Goal: Task Accomplishment & Management: Manage account settings

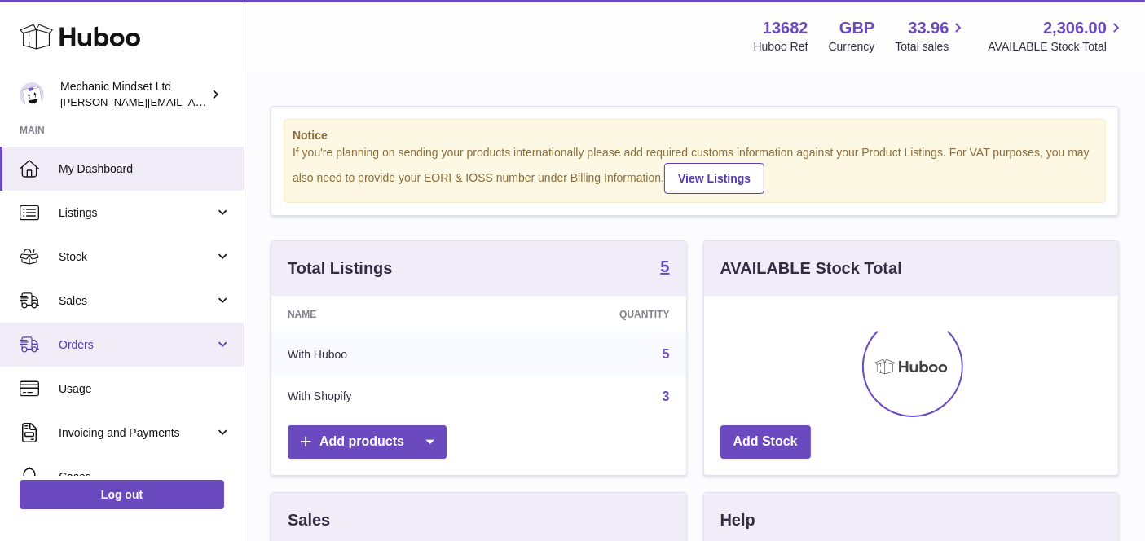
scroll to position [254, 415]
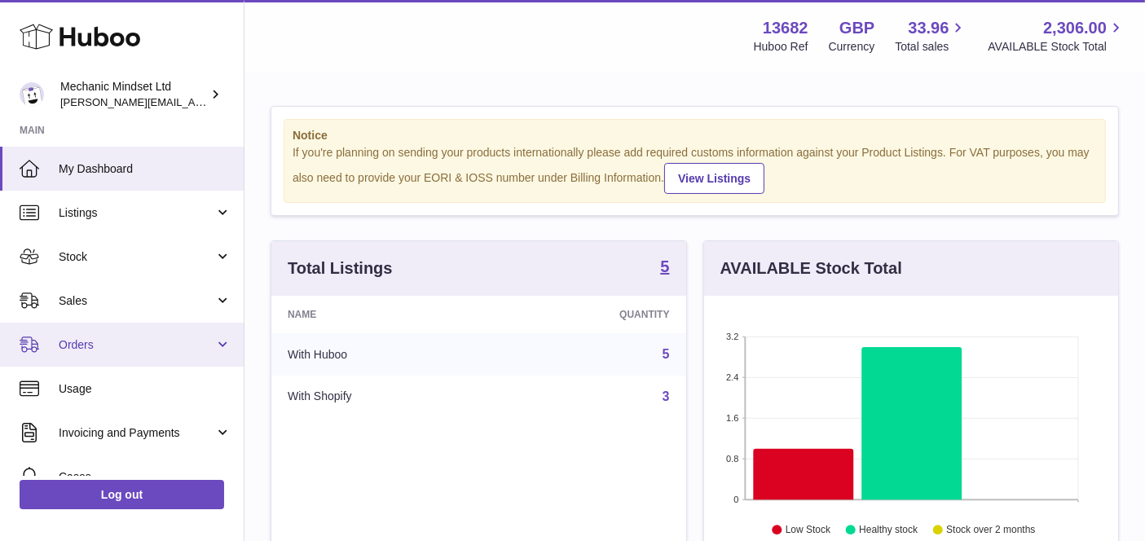
click at [65, 351] on span "Orders" at bounding box center [137, 345] width 156 height 15
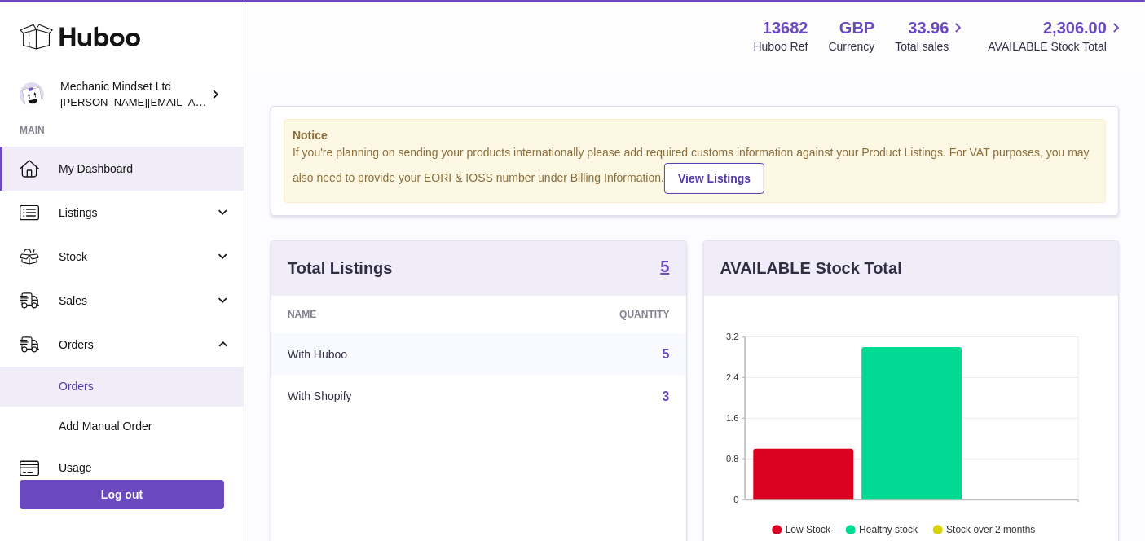
click at [122, 381] on span "Orders" at bounding box center [145, 386] width 173 height 15
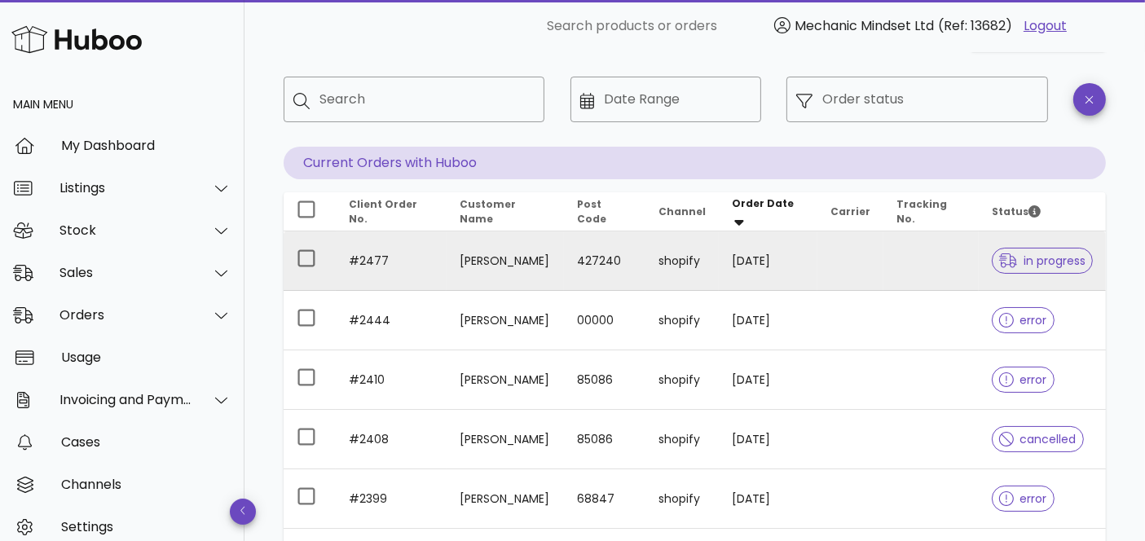
scroll to position [90, 0]
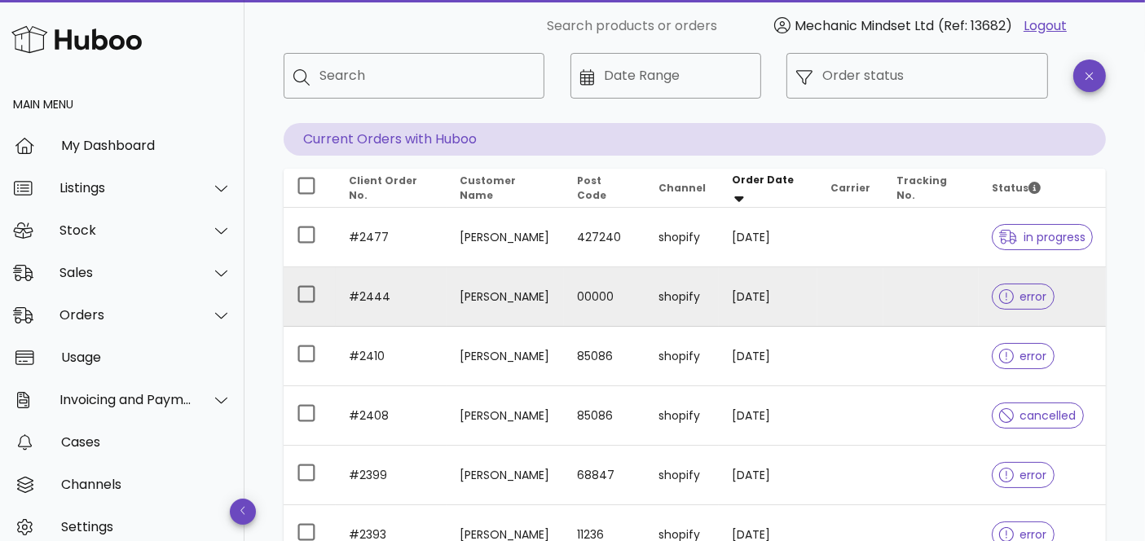
click at [1008, 303] on div at bounding box center [1010, 297] width 21 height 16
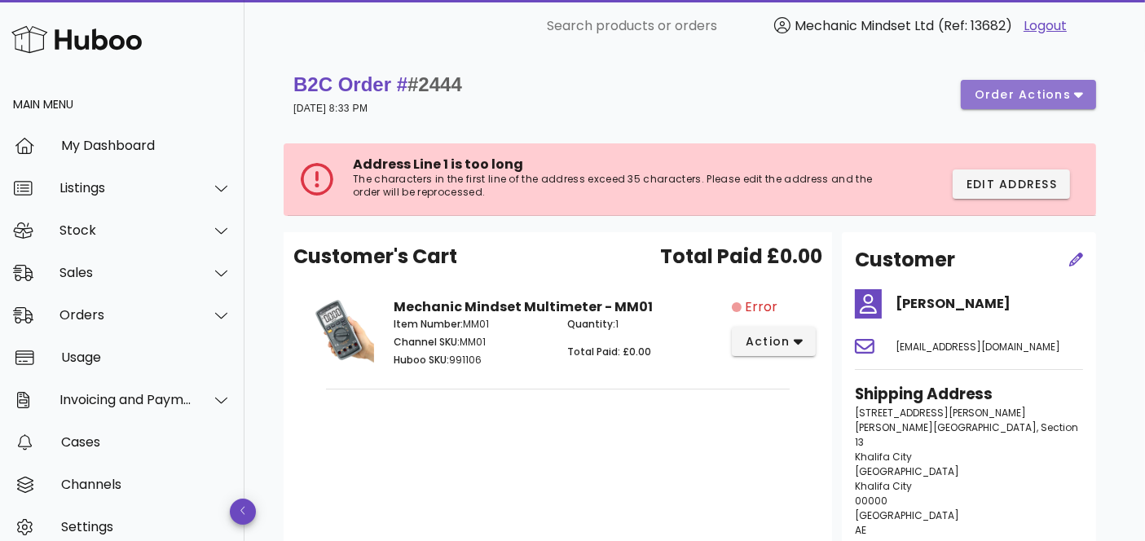
click at [1013, 105] on button "order actions" at bounding box center [1028, 94] width 135 height 29
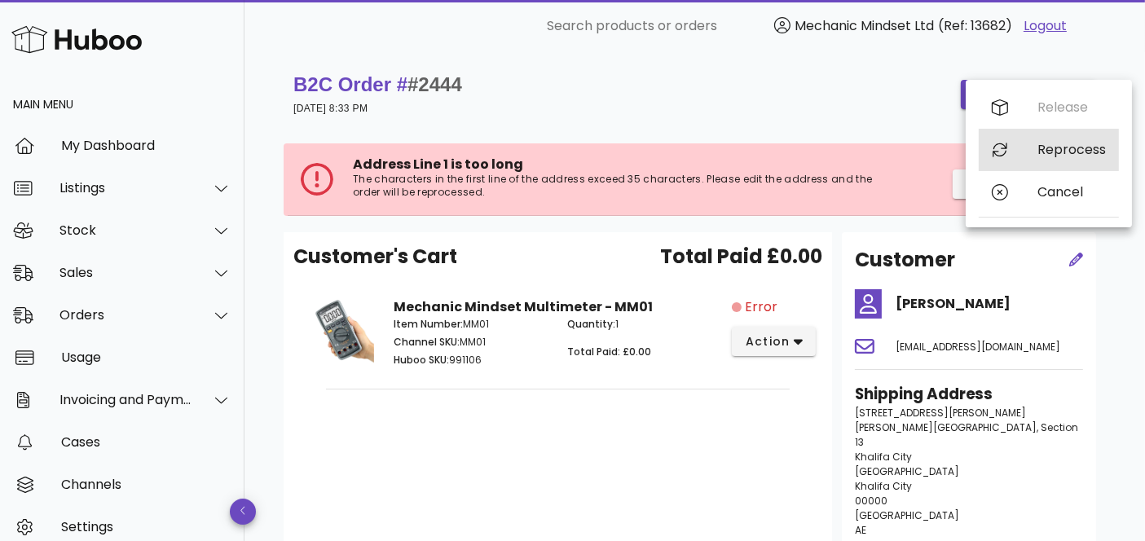
click at [1044, 143] on div "Reprocess" at bounding box center [1072, 149] width 68 height 15
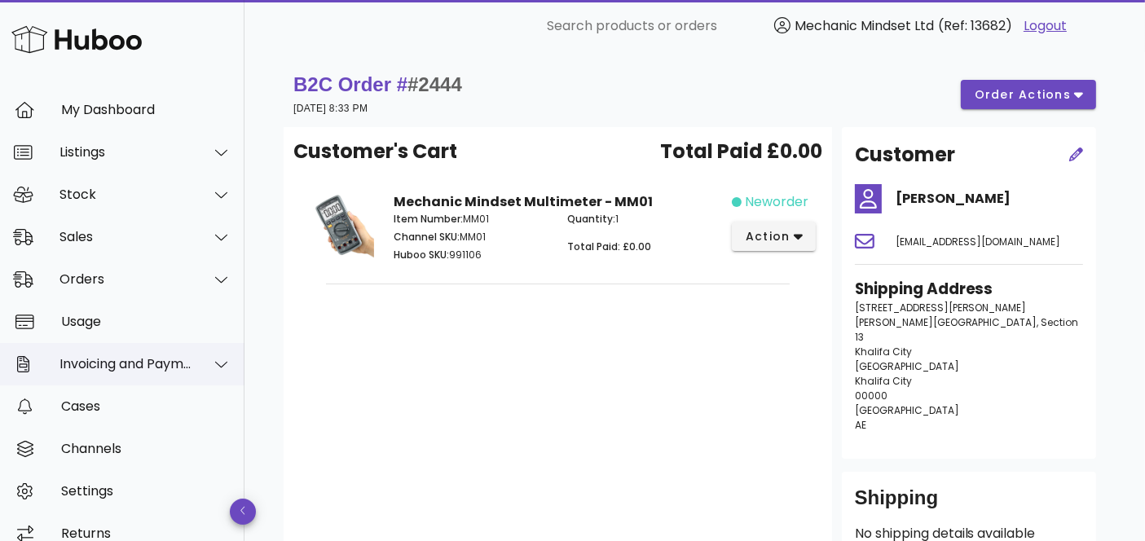
scroll to position [55, 0]
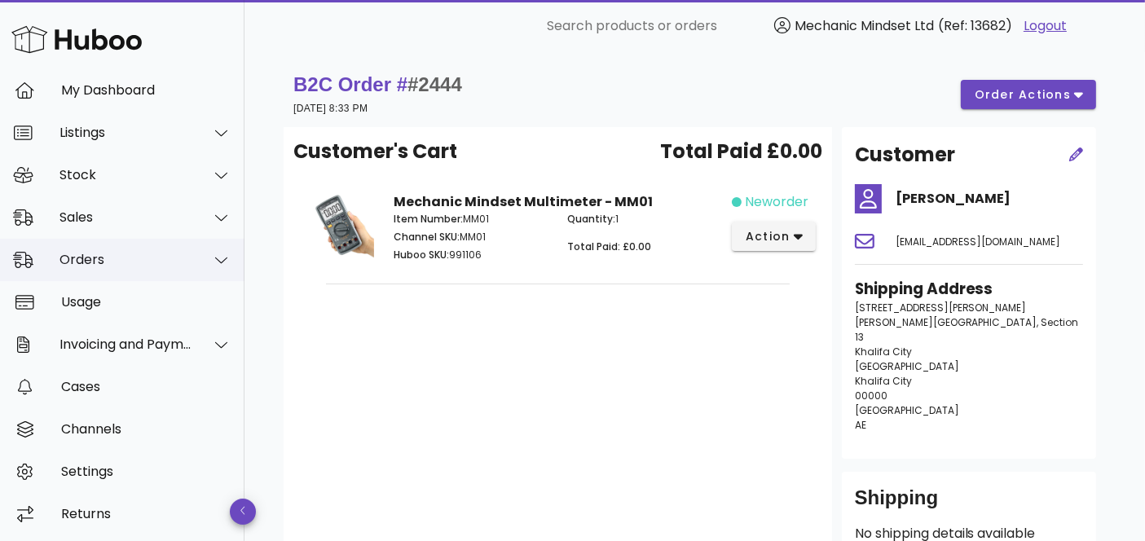
click at [90, 256] on div "Orders" at bounding box center [126, 259] width 133 height 15
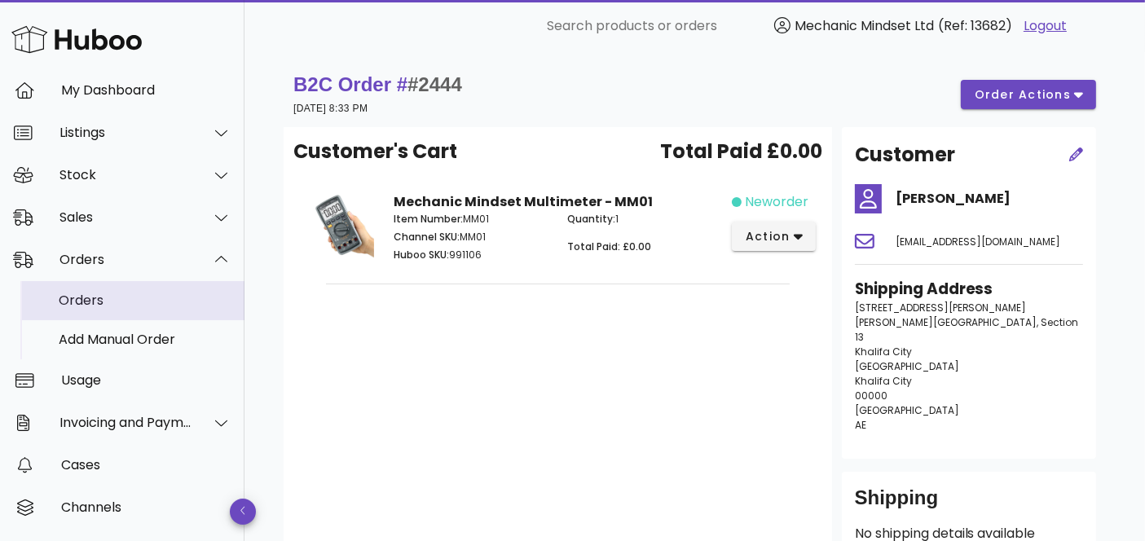
click at [99, 299] on div "Orders" at bounding box center [145, 300] width 173 height 15
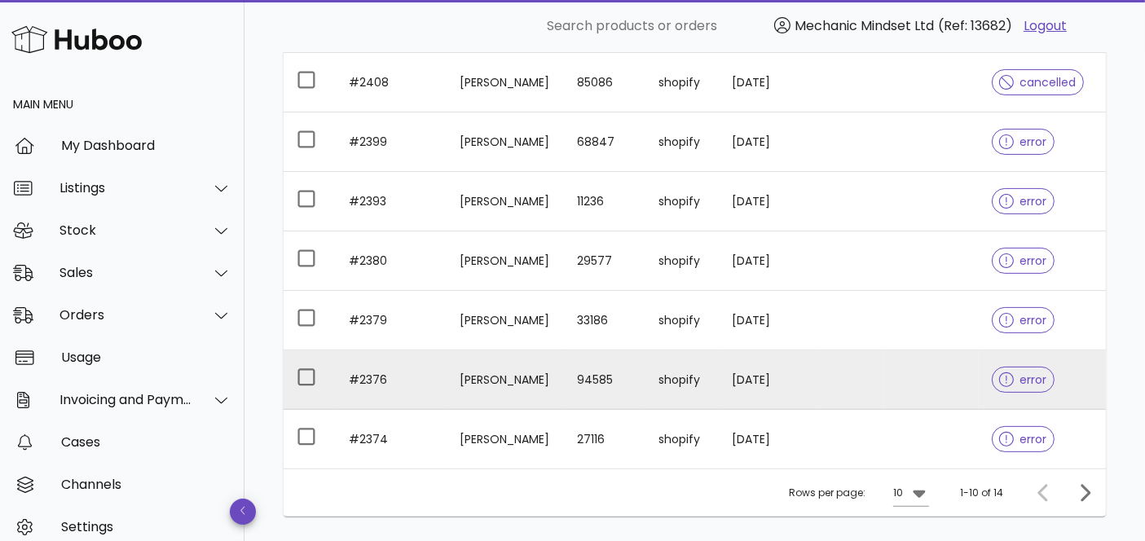
scroll to position [452, 0]
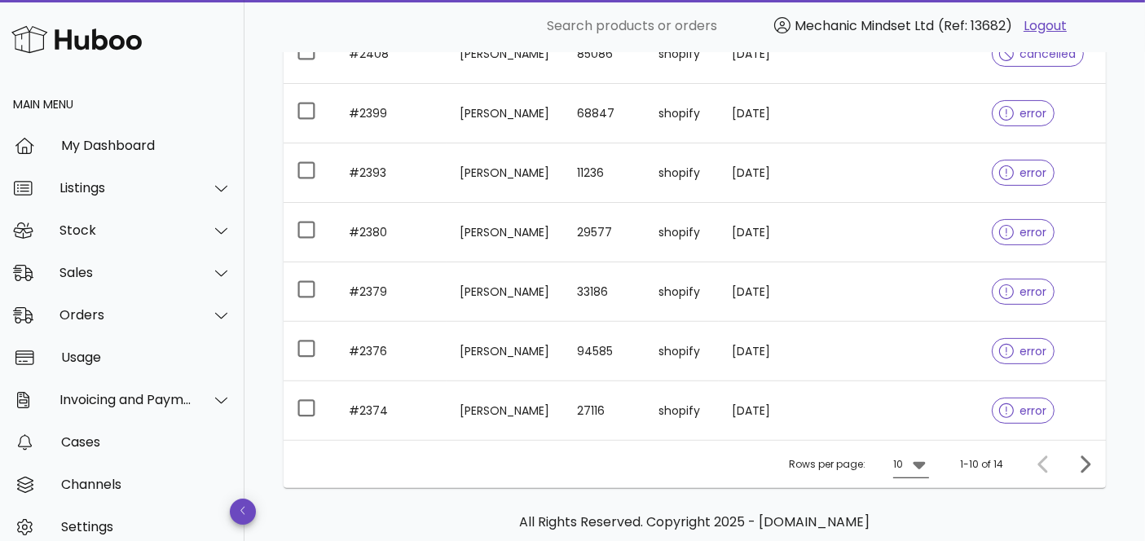
click at [911, 466] on icon at bounding box center [920, 465] width 20 height 20
click at [908, 510] on div "50" at bounding box center [917, 506] width 42 height 39
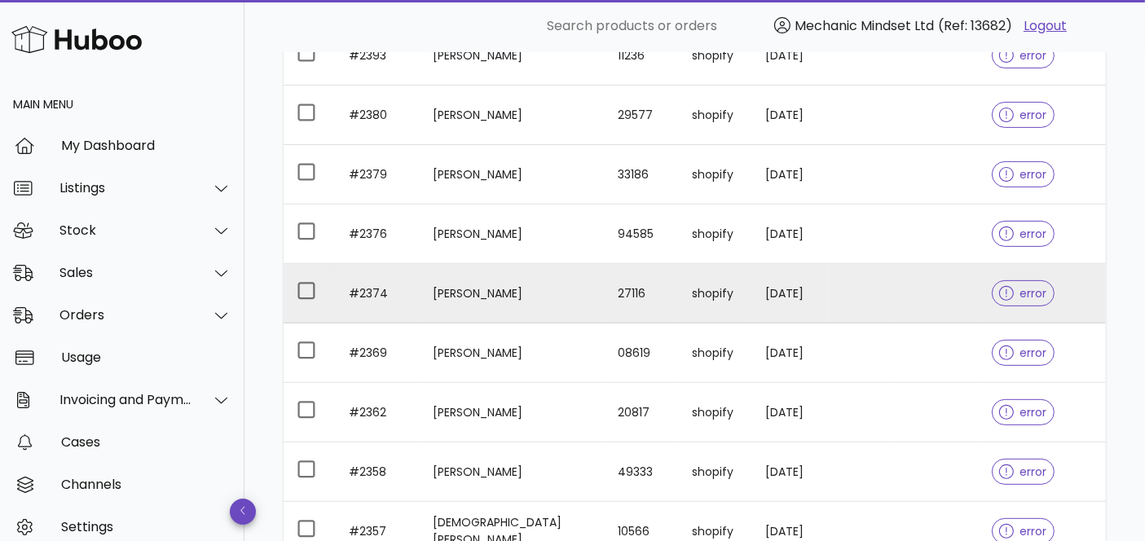
scroll to position [766, 0]
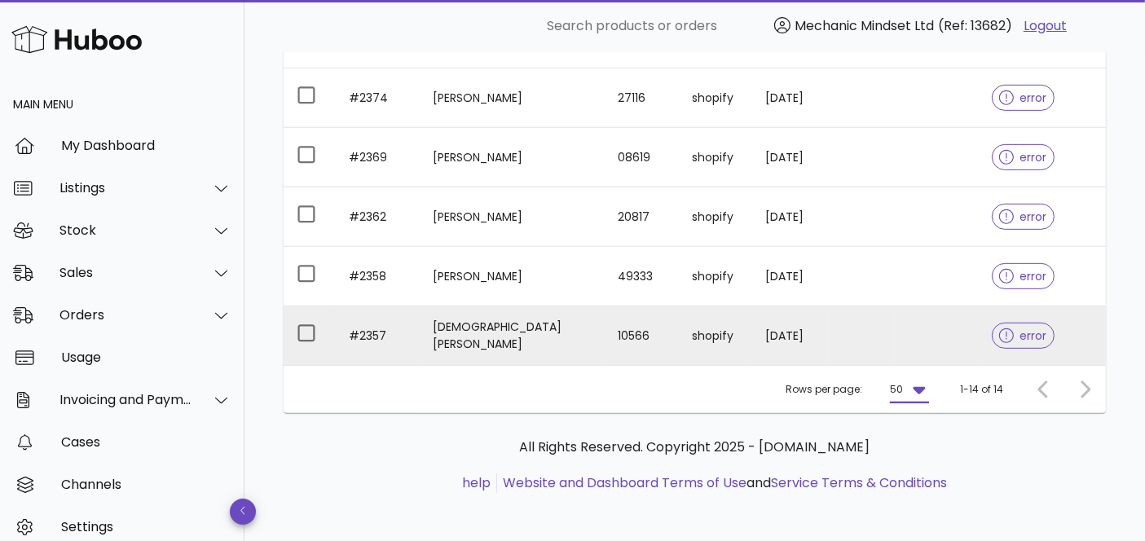
click at [903, 336] on td at bounding box center [937, 336] width 84 height 59
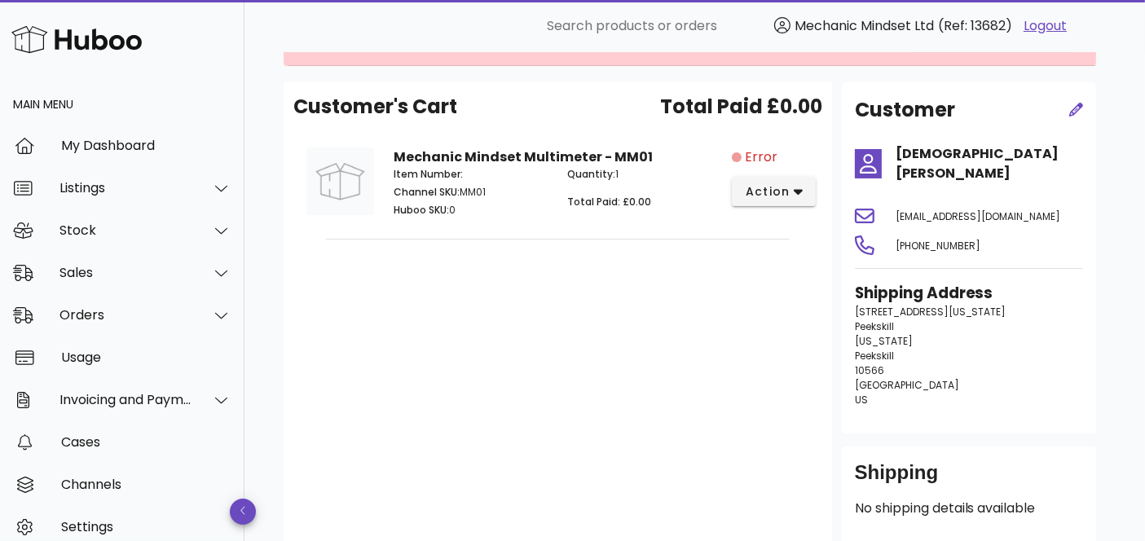
scroll to position [181, 0]
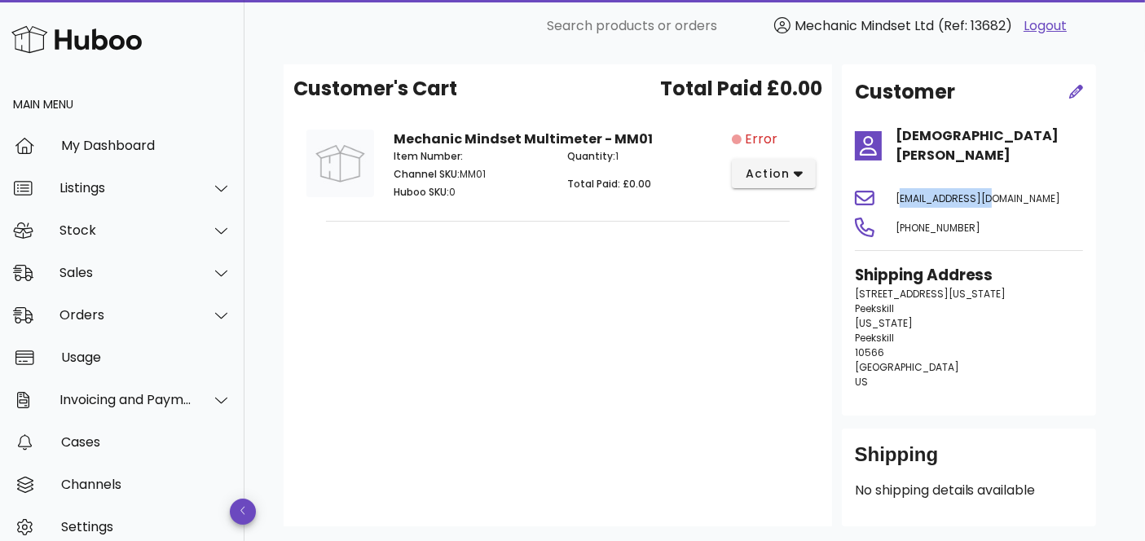
drag, startPoint x: 1009, startPoint y: 184, endPoint x: 897, endPoint y: 183, distance: 112.5
click at [897, 183] on div "djtuik@gmail.com" at bounding box center [989, 198] width 207 height 39
copy span "djtuik@gmail.com"
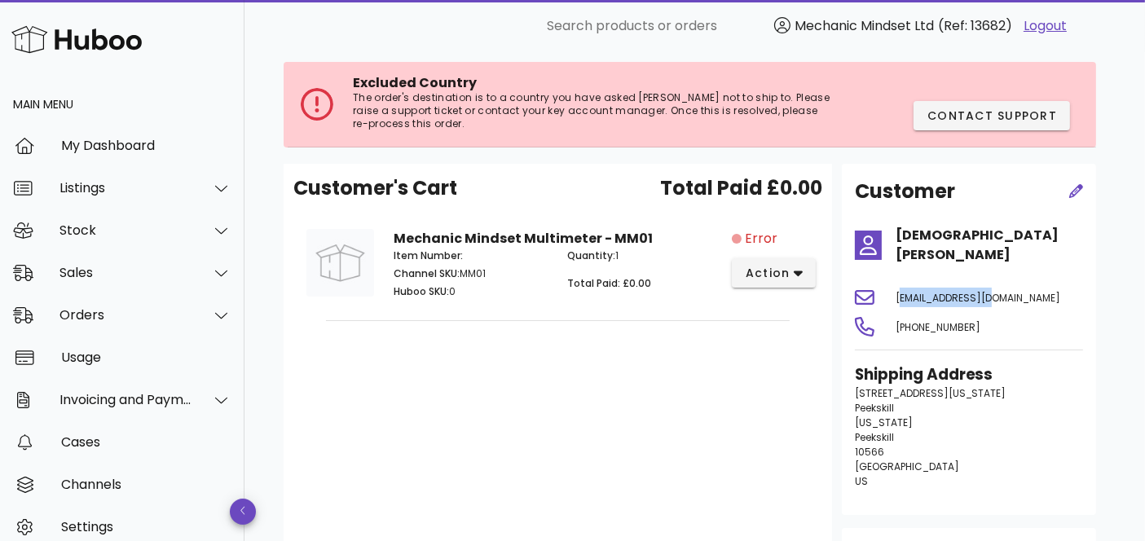
scroll to position [0, 0]
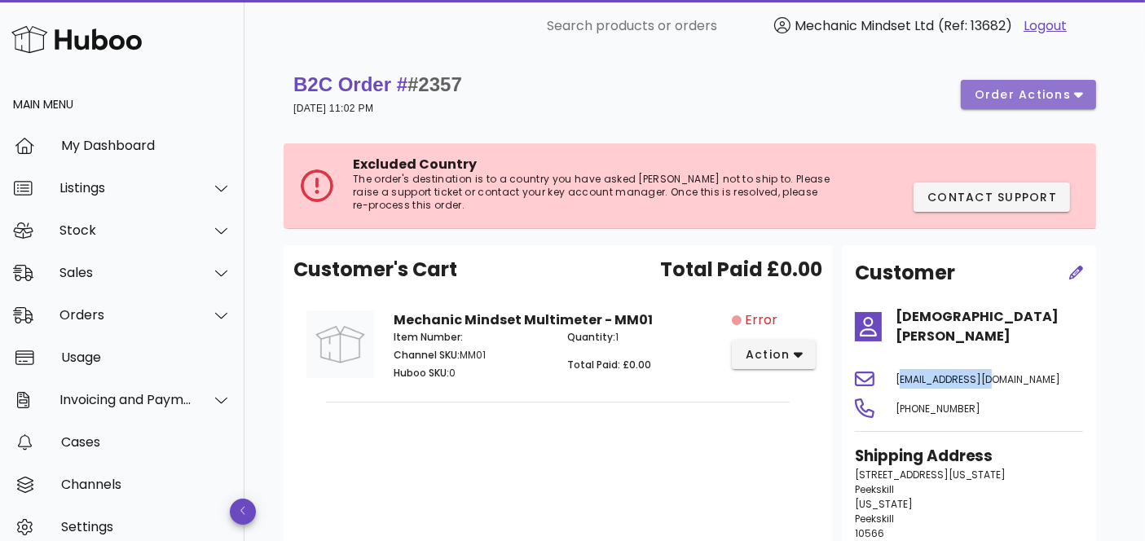
click at [1051, 91] on span "order actions" at bounding box center [1023, 94] width 98 height 17
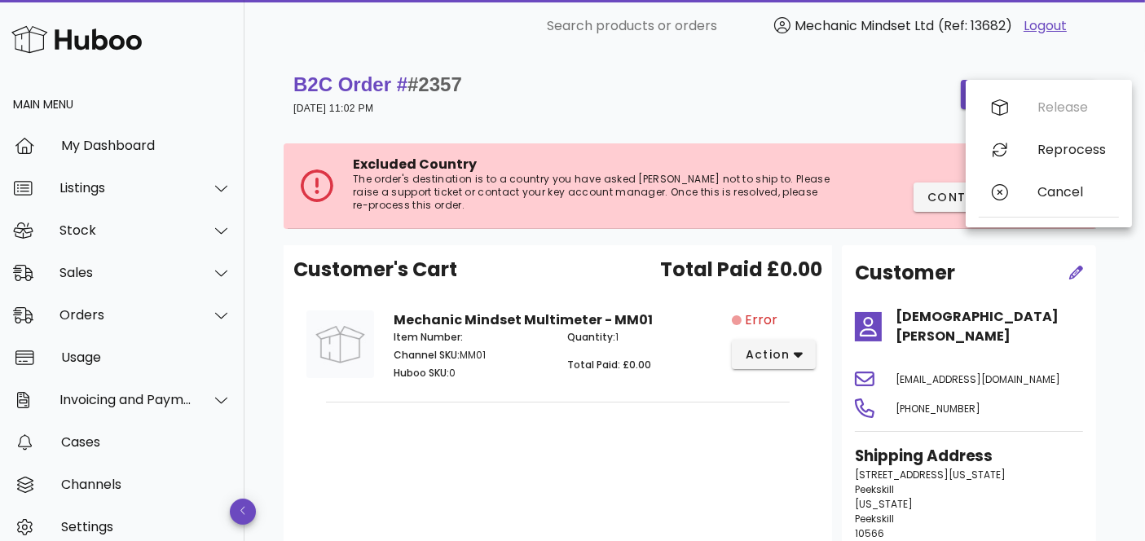
click at [783, 104] on div "B2C Order # #2357 01 September 2025 at 11:02 PM order actions" at bounding box center [694, 95] width 803 height 46
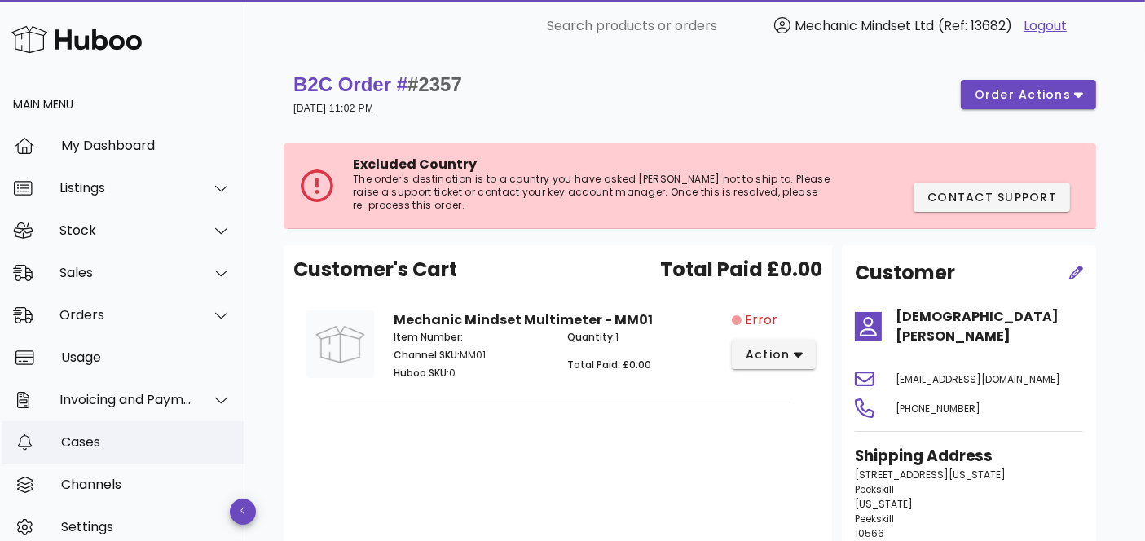
scroll to position [55, 0]
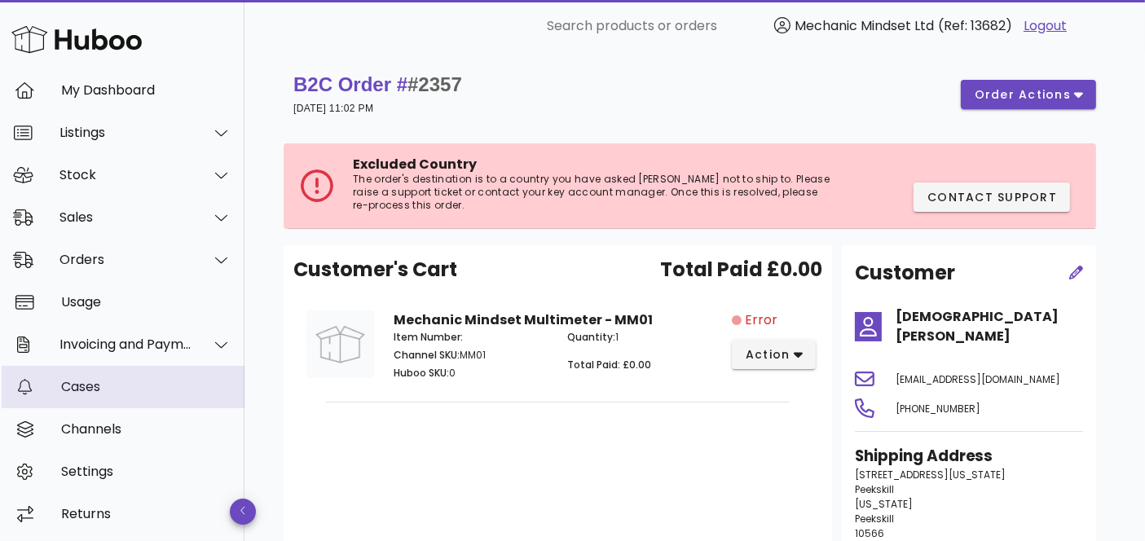
click at [89, 387] on div "Cases" at bounding box center [146, 386] width 170 height 15
